Goal: Check status: Check status

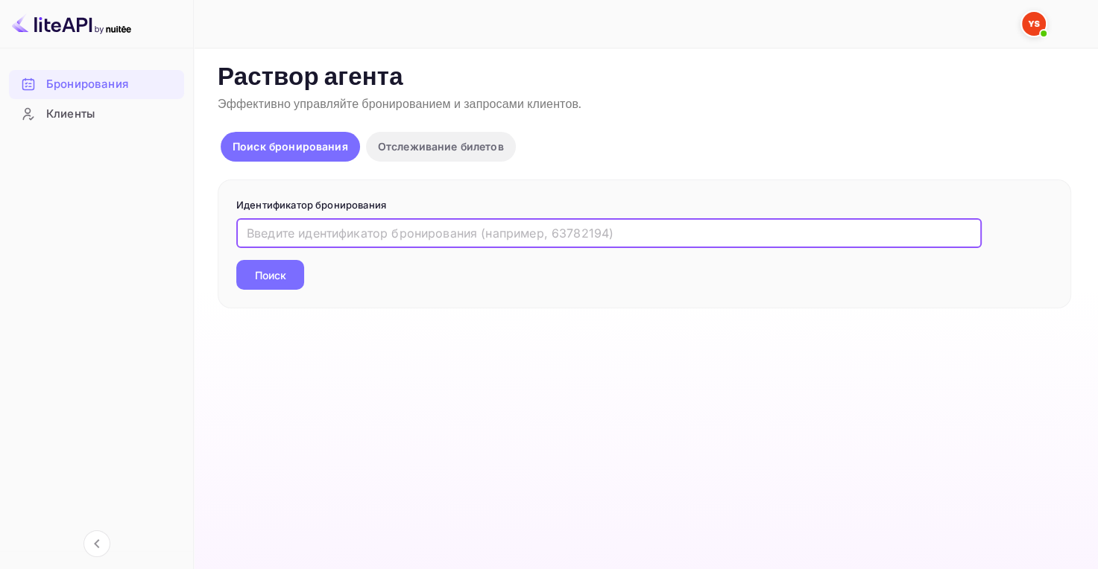
paste input "8301156"
type input "8301156"
click at [280, 265] on button "Поиск" at bounding box center [270, 275] width 68 height 30
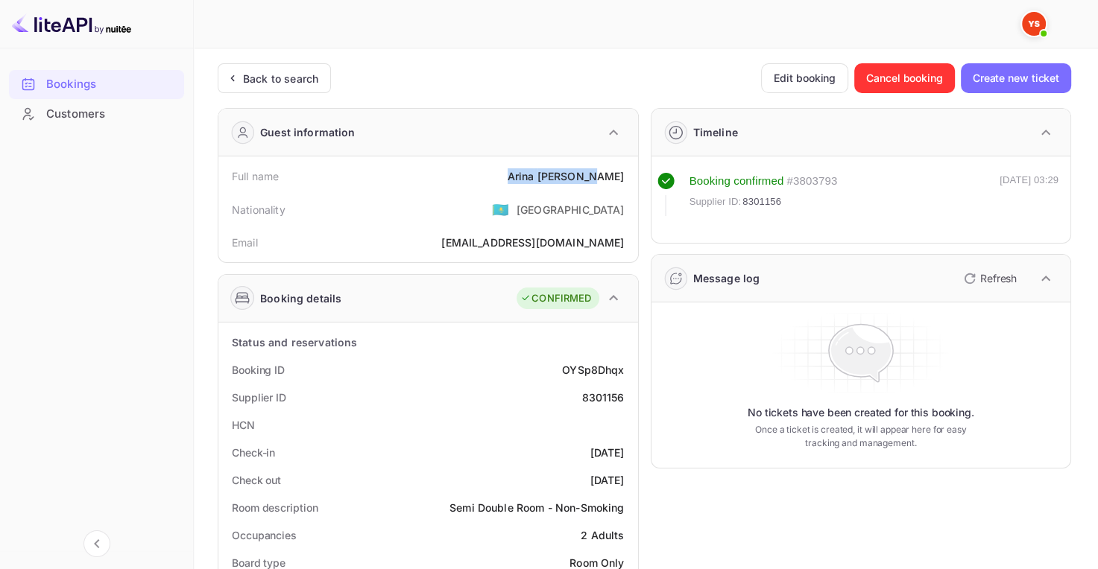
drag, startPoint x: 536, startPoint y: 182, endPoint x: 629, endPoint y: 180, distance: 92.4
click at [630, 180] on div "Full name [PERSON_NAME]" at bounding box center [428, 176] width 408 height 28
copy div "[PERSON_NAME]"
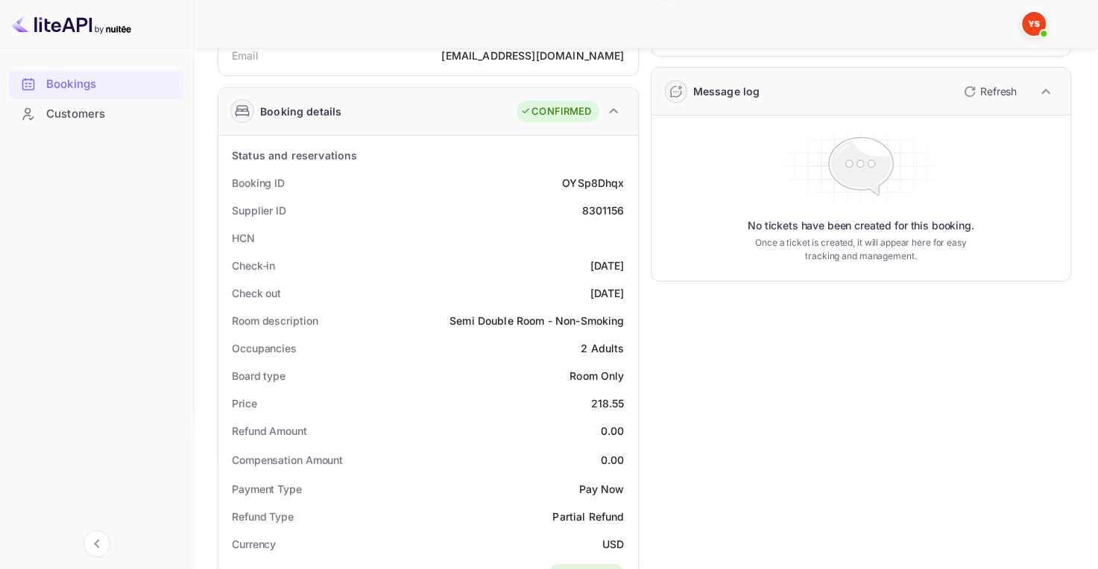
scroll to position [224, 0]
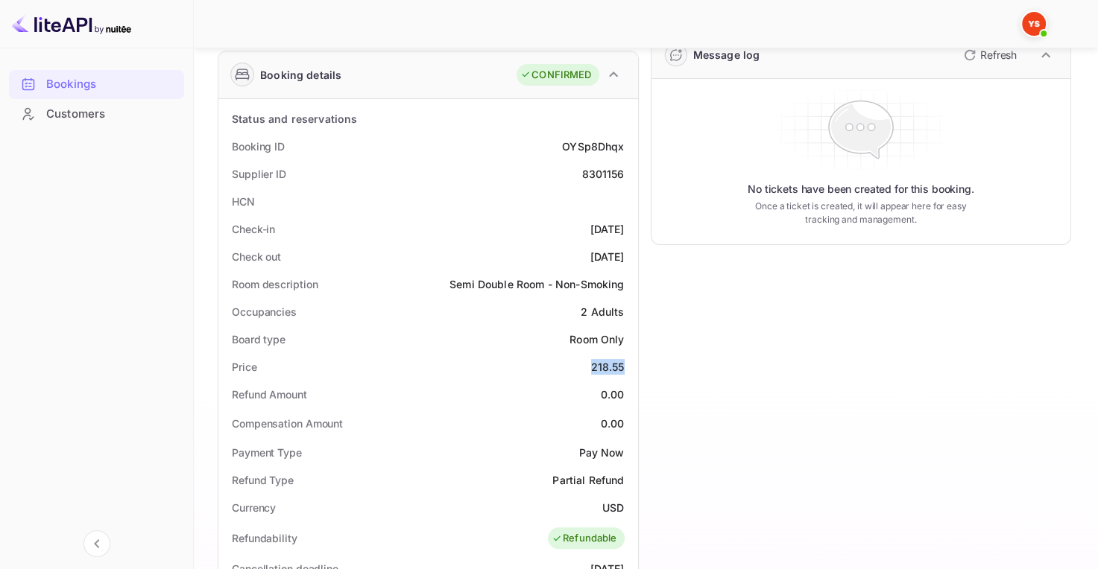
drag, startPoint x: 599, startPoint y: 364, endPoint x: 626, endPoint y: 364, distance: 26.8
click at [626, 364] on div "Price 218.55" at bounding box center [428, 367] width 408 height 28
copy div "218.55"
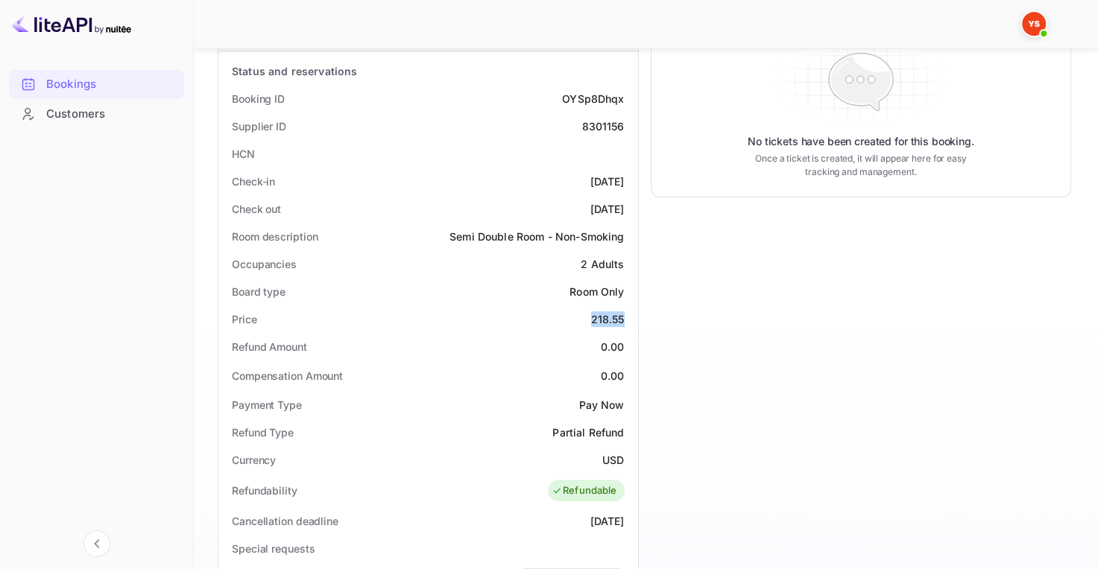
scroll to position [298, 0]
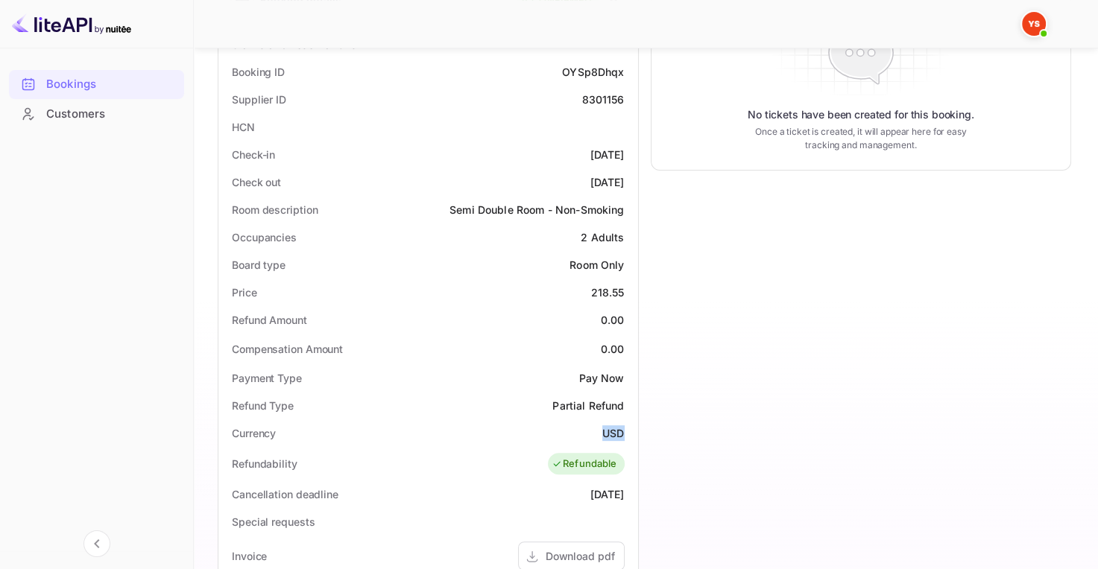
drag, startPoint x: 601, startPoint y: 428, endPoint x: 621, endPoint y: 430, distance: 19.4
click at [621, 430] on ya-tr-span "USD" at bounding box center [613, 433] width 22 height 13
copy ya-tr-span "USD"
